Goal: Task Accomplishment & Management: Use online tool/utility

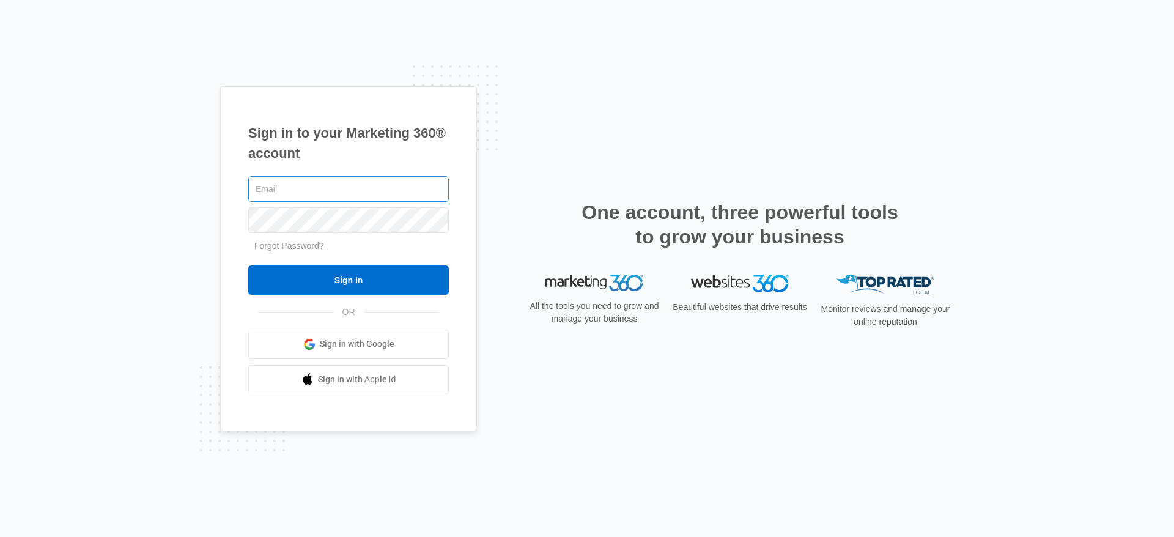
type input "[PERSON_NAME][EMAIL_ADDRESS][PERSON_NAME][DOMAIN_NAME]"
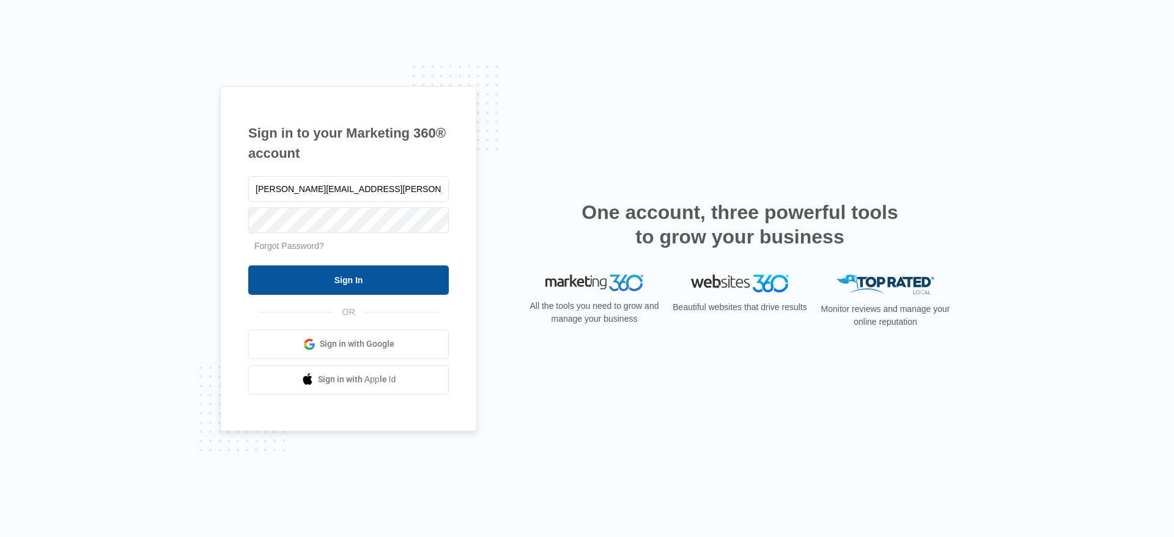
click at [375, 275] on input "Sign In" at bounding box center [348, 279] width 201 height 29
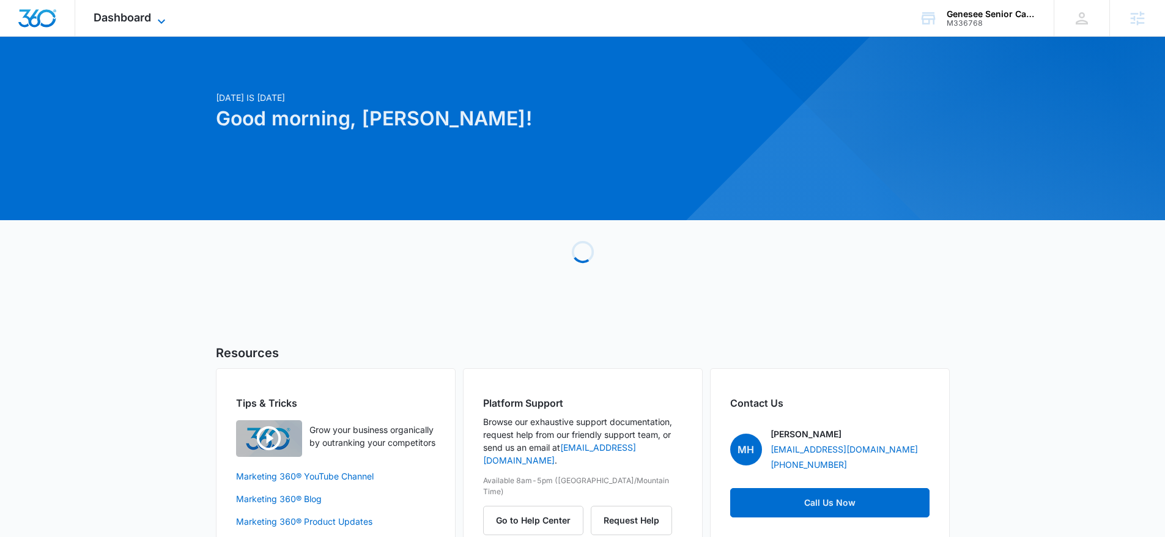
click at [127, 22] on span "Dashboard" at bounding box center [122, 17] width 57 height 13
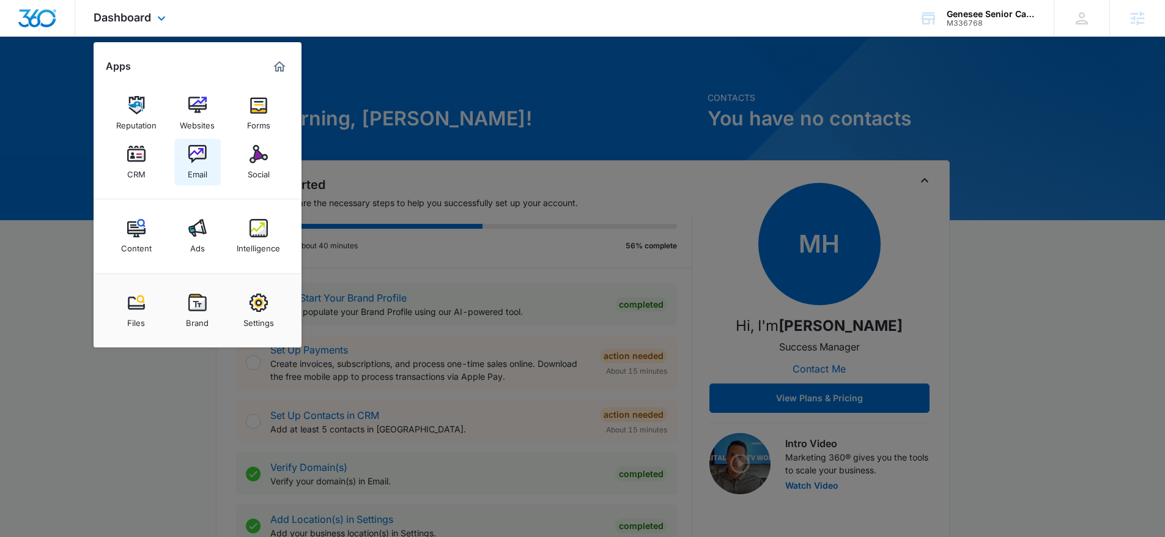
click at [202, 166] on div "Email" at bounding box center [198, 171] width 20 height 16
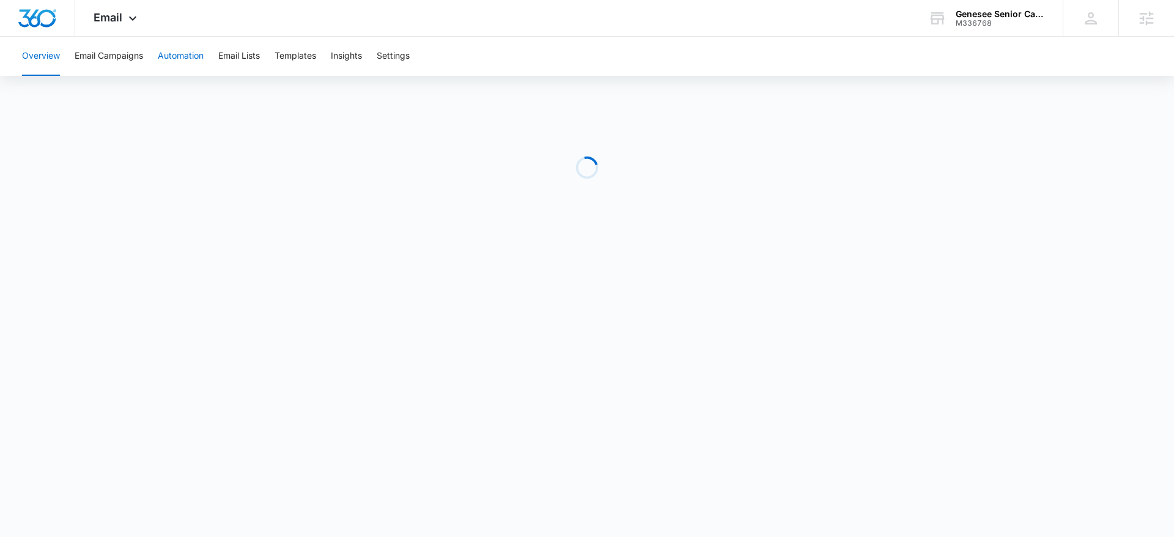
click at [180, 57] on button "Automation" at bounding box center [181, 56] width 46 height 39
